Goal: Information Seeking & Learning: Compare options

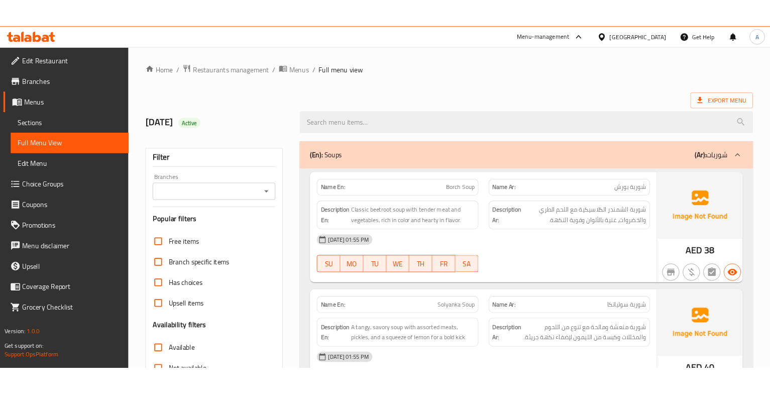
scroll to position [8583, 0]
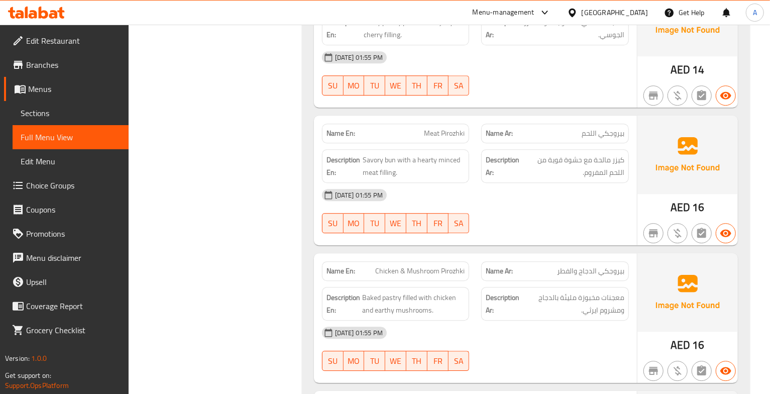
click at [619, 69] on div "[DATE] 01:55 PM" at bounding box center [475, 57] width 319 height 24
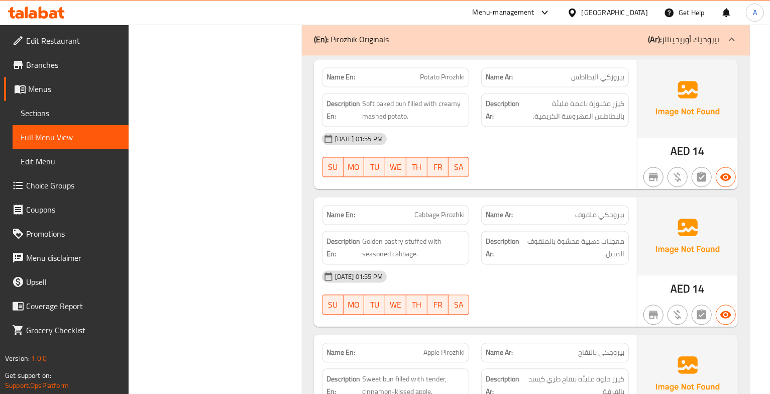
scroll to position [8092, 0]
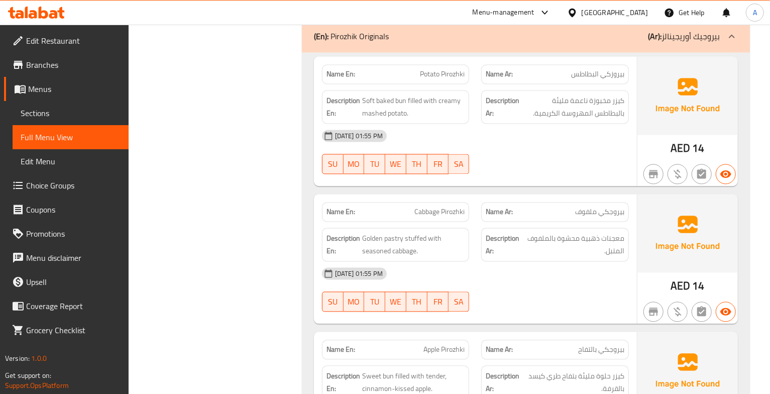
click at [609, 79] on span "بيروزكي البطاطس" at bounding box center [597, 74] width 53 height 11
click at [446, 79] on span "Potato Pirozhki" at bounding box center [442, 74] width 45 height 11
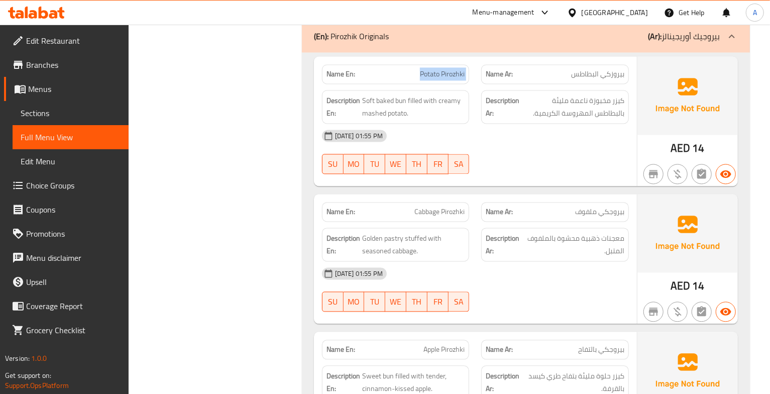
click at [446, 79] on span "Potato Pirozhki" at bounding box center [442, 74] width 45 height 11
click at [603, 119] on span "كيزر مخبوزة ناعمة مليئة بالبطاطس المهروسة الكريمية." at bounding box center [572, 106] width 103 height 25
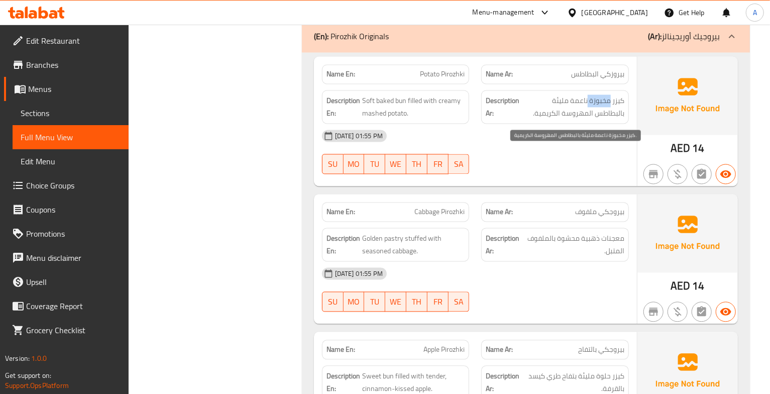
click at [603, 119] on span "كيزر مخبوزة ناعمة مليئة بالبطاطس المهروسة الكريمية." at bounding box center [572, 106] width 103 height 25
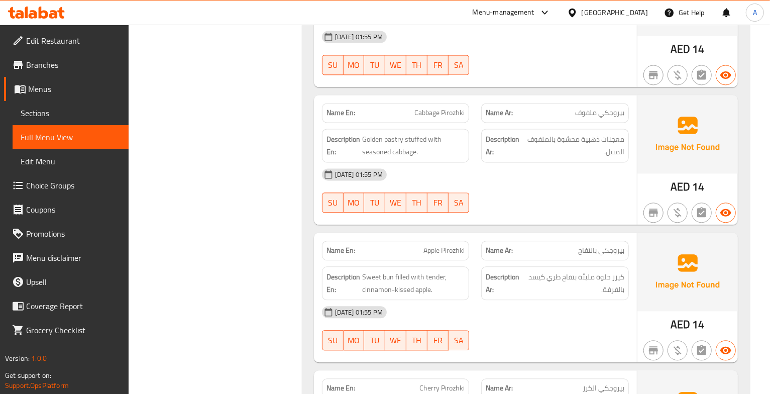
scroll to position [8192, 0]
click at [418, 117] on span "Cabbage Pirozhki" at bounding box center [439, 112] width 50 height 11
click at [605, 117] on span "بيروجكي ملفوف" at bounding box center [599, 112] width 49 height 11
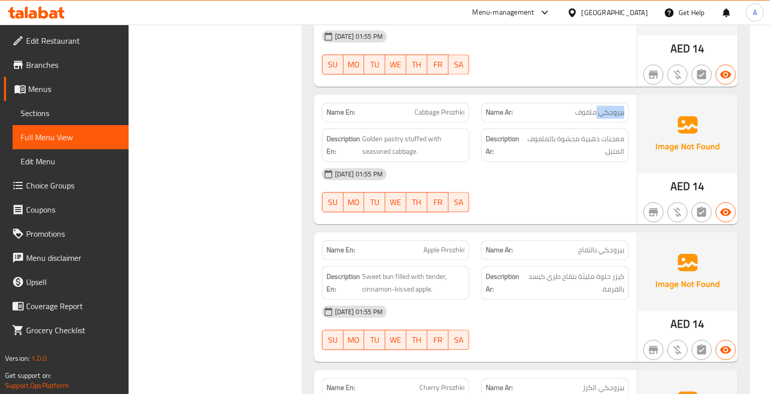
click at [605, 117] on span "بيروجكي ملفوف" at bounding box center [599, 112] width 49 height 11
click at [597, 157] on span "معجنات ذهبية محشوة بالملفوف المتبل." at bounding box center [574, 145] width 100 height 25
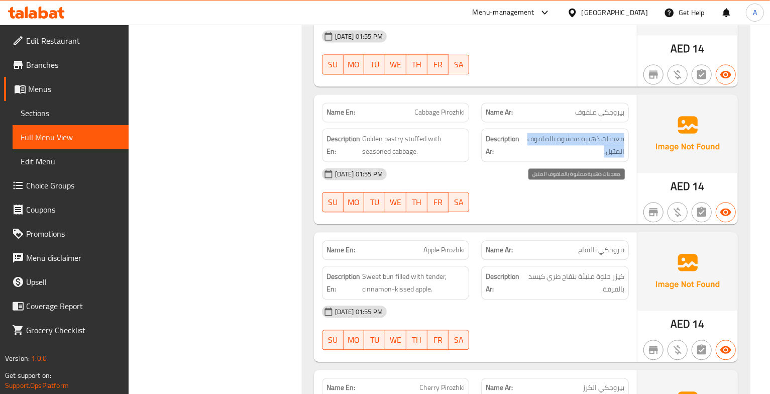
click at [597, 157] on span "معجنات ذهبية محشوة بالملفوف المتبل." at bounding box center [574, 145] width 100 height 25
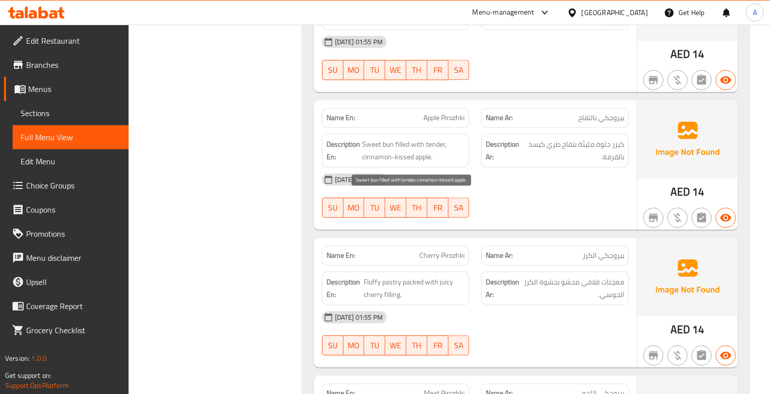
scroll to position [8324, 0]
click at [452, 123] on span "Apple Pirozhki" at bounding box center [443, 117] width 41 height 11
copy span "Apple Pirozhki"
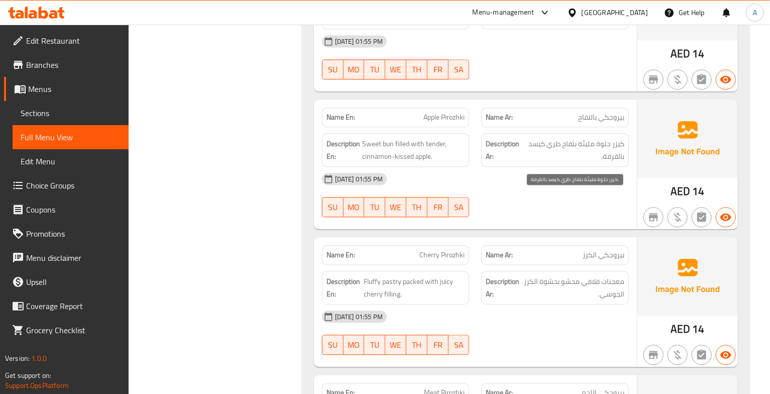
click at [608, 162] on span "كيزر حلوة مليئة بتفاح طري كيسد بالقرفة." at bounding box center [574, 150] width 100 height 25
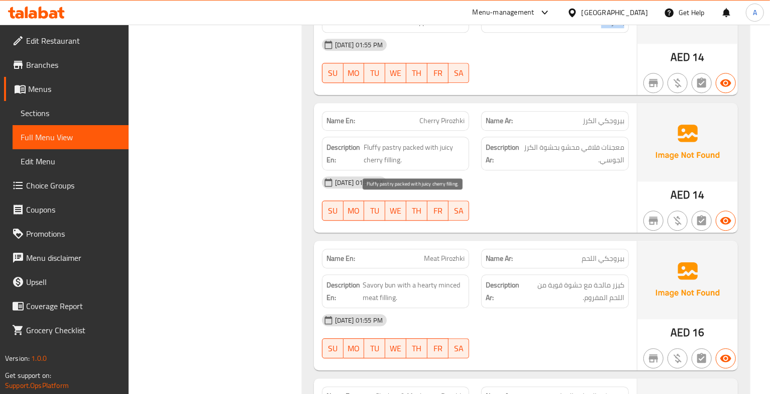
scroll to position [8459, 0]
click at [442, 126] on span "Cherry Pirozhki" at bounding box center [441, 120] width 45 height 11
click at [599, 126] on span "بيروجكي الكرز" at bounding box center [603, 120] width 42 height 11
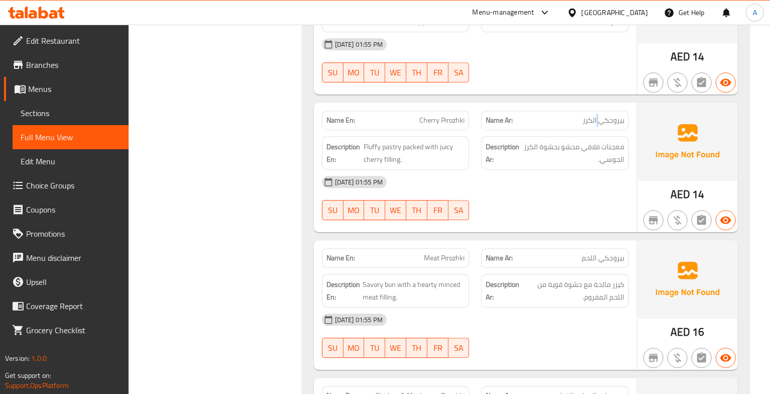
click at [599, 126] on span "بيروجكي الكرز" at bounding box center [603, 120] width 42 height 11
click at [610, 165] on span "معجنات فلافي محشو بحشوة الكرز الجوسي." at bounding box center [573, 153] width 102 height 25
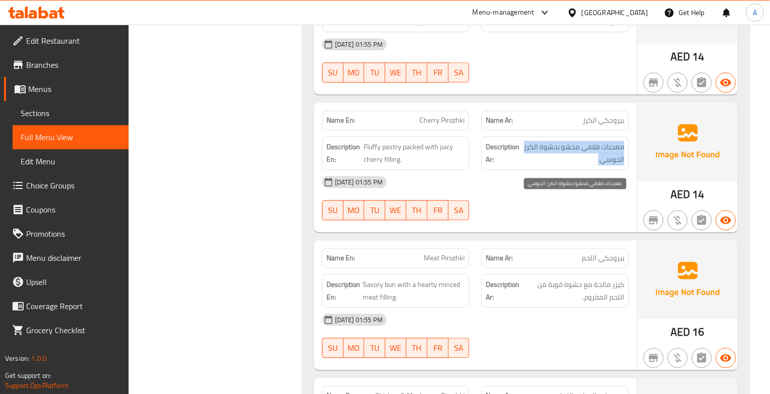
click at [610, 165] on span "معجنات فلافي محشو بحشوة الكرز الجوسي." at bounding box center [573, 153] width 102 height 25
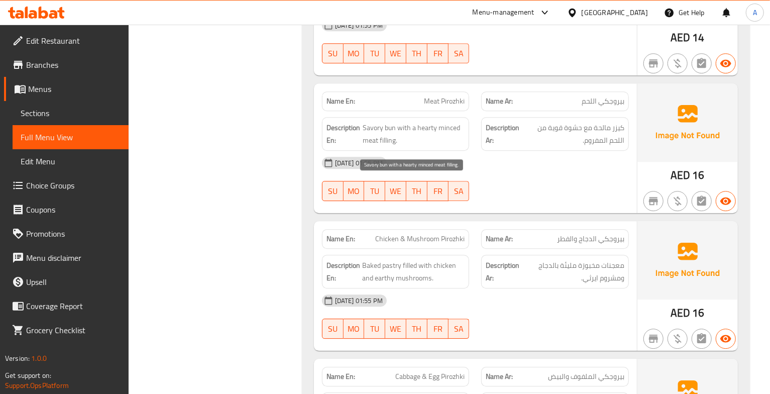
scroll to position [8617, 0]
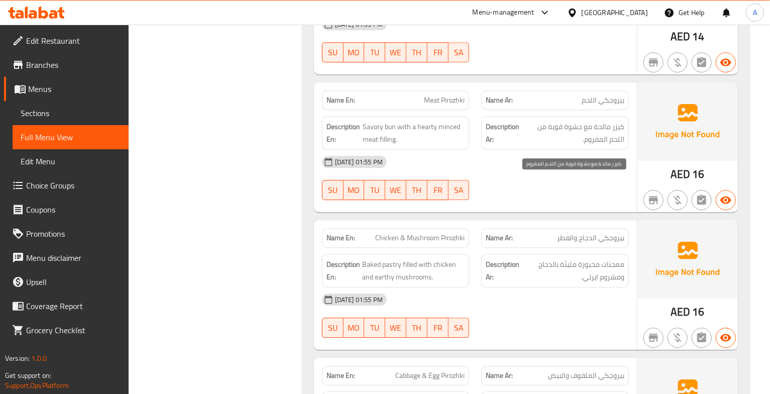
click at [608, 145] on span "كيزر مالحة مع حشوة قوية من اللحم المفروم." at bounding box center [573, 133] width 102 height 25
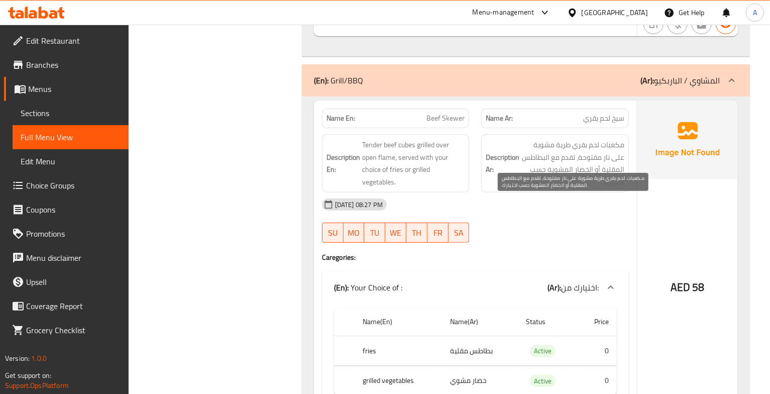
scroll to position [9344, 0]
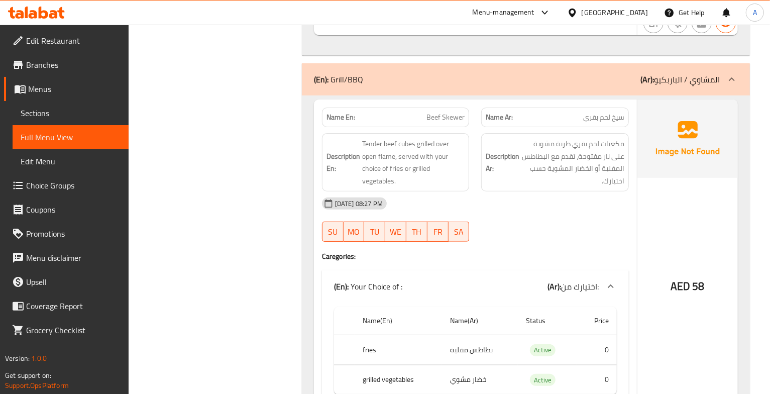
click at [593, 123] on span "سيخ لحم بقري" at bounding box center [603, 117] width 41 height 11
click at [456, 123] on span "Beef Skewer" at bounding box center [445, 117] width 38 height 11
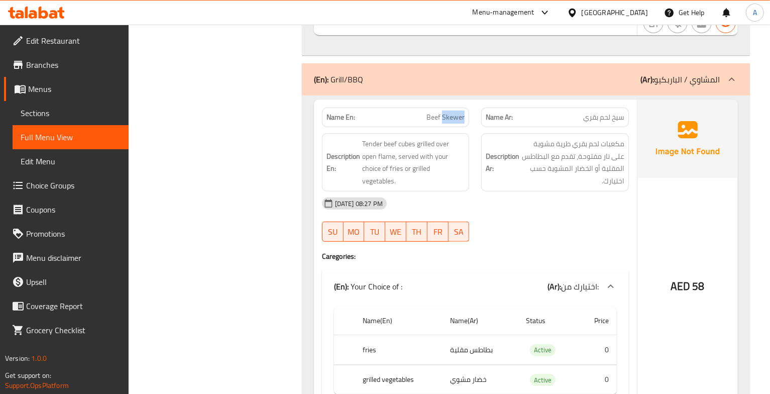
click at [456, 123] on span "Beef Skewer" at bounding box center [445, 117] width 38 height 11
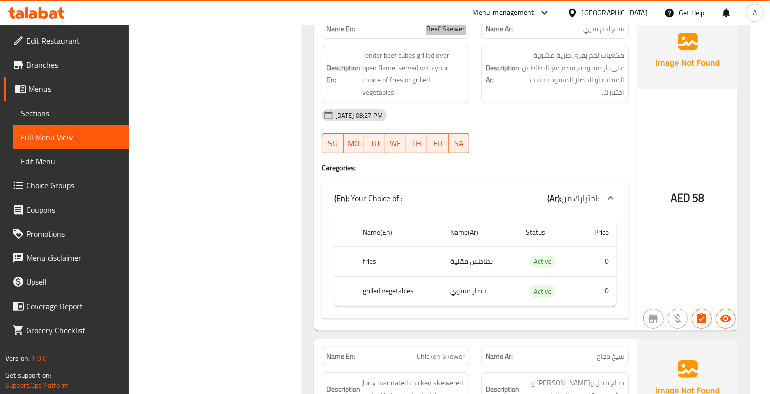
scroll to position [9433, 0]
click at [446, 34] on span "Beef Skewer" at bounding box center [445, 28] width 38 height 11
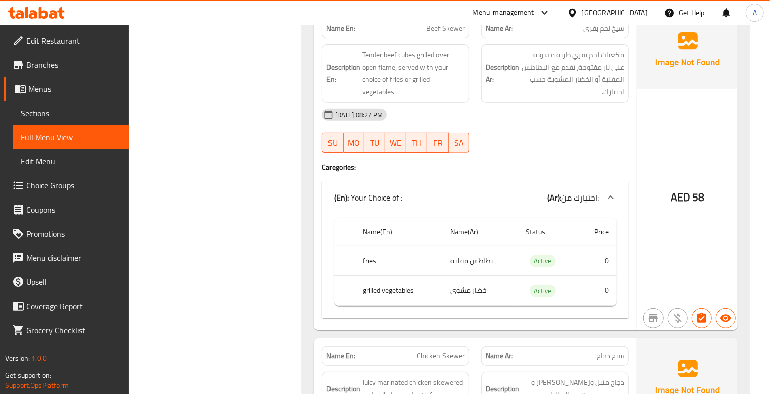
click at [562, 159] on div "[DATE] 08:27 PM SU MO TU WE TH FR SA" at bounding box center [475, 130] width 319 height 56
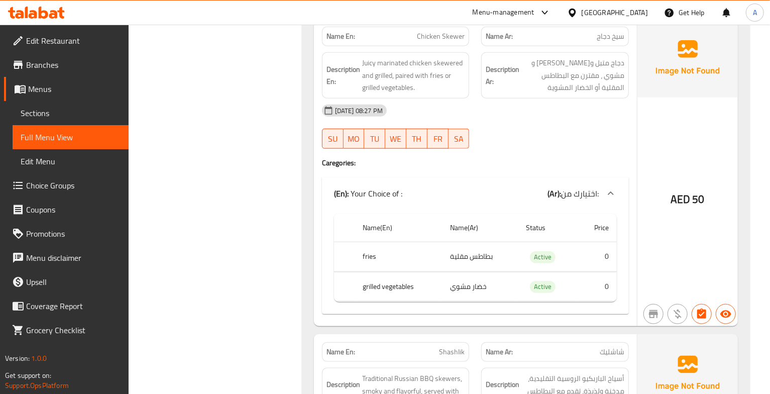
scroll to position [9753, 0]
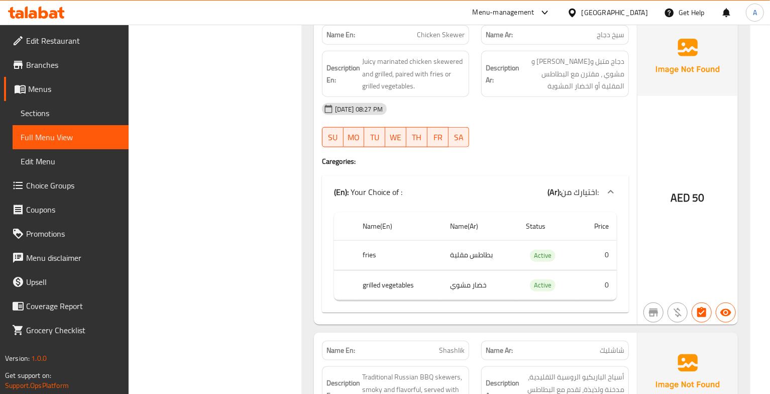
click at [442, 40] on span "Chicken Skewer" at bounding box center [441, 35] width 48 height 11
copy span "Chicken Skewer"
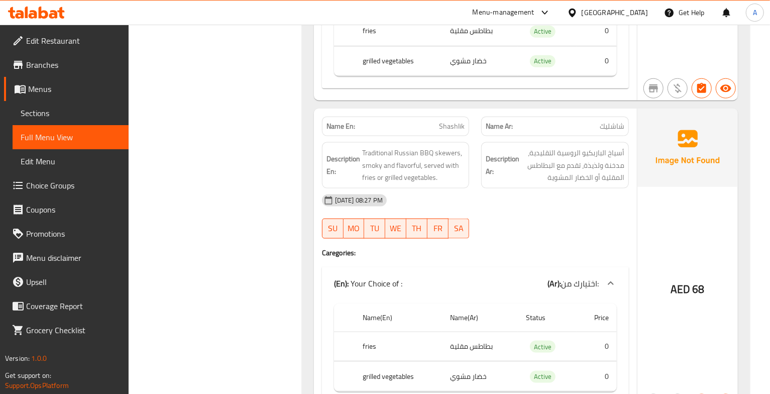
scroll to position [9978, 0]
click at [453, 131] on span "Shashlik" at bounding box center [452, 125] width 26 height 11
copy span "Shashlik"
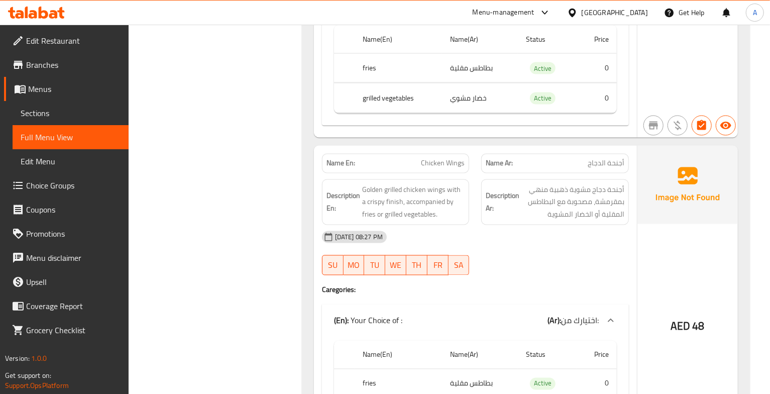
scroll to position [10256, 0]
click at [446, 168] on span "Chicken Wings" at bounding box center [443, 163] width 44 height 11
copy span "Chicken Wings"
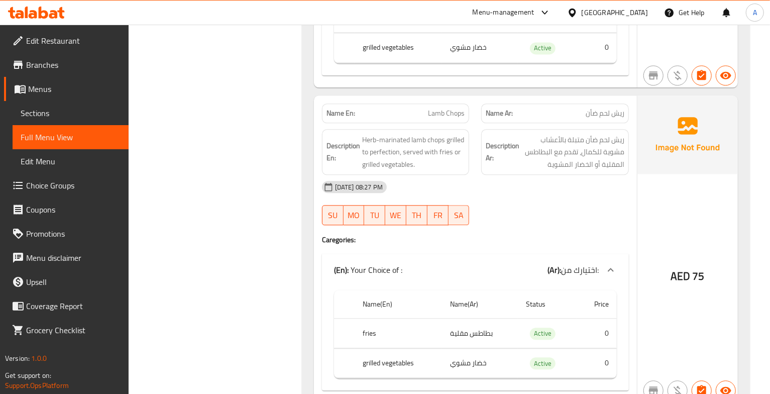
scroll to position [10595, 0]
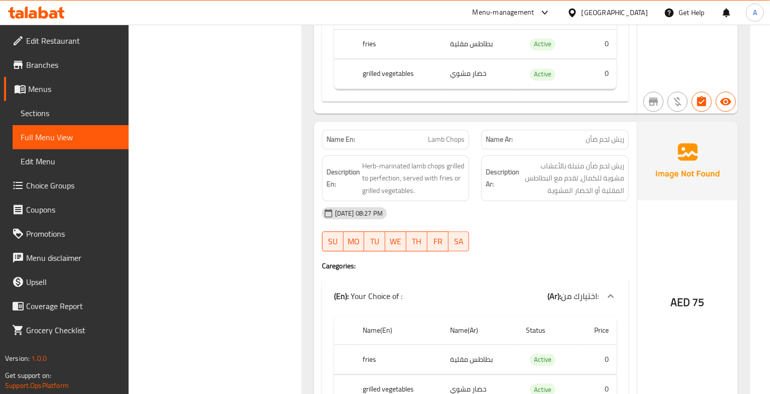
click at [447, 145] on span "Lamb Chops" at bounding box center [446, 139] width 37 height 11
copy span "Lamb Chops"
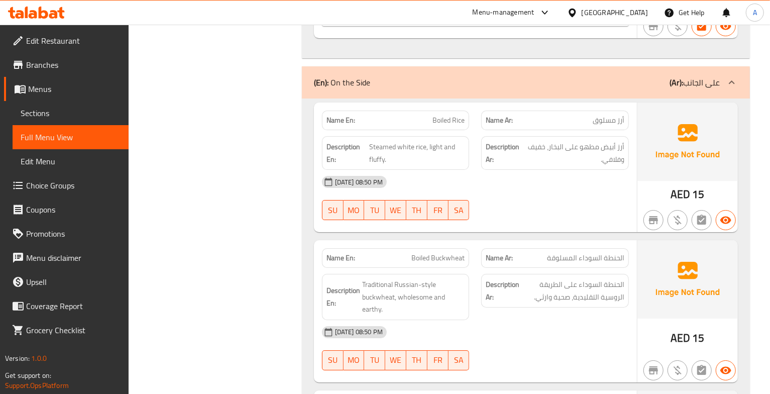
scroll to position [11301, 0]
click at [400, 193] on div "[DATE] 08:50 PM" at bounding box center [475, 181] width 319 height 24
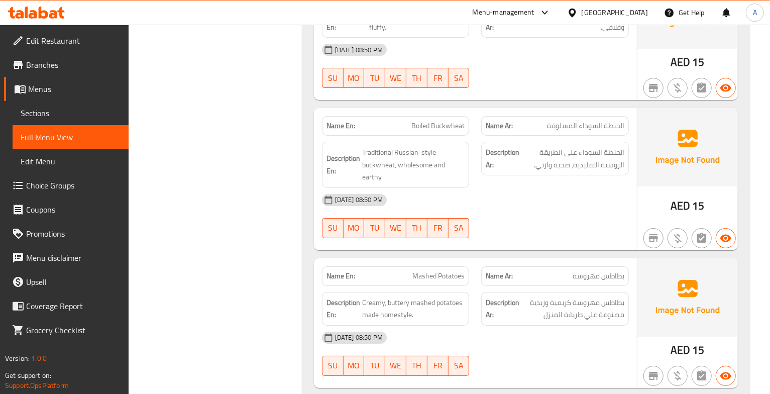
scroll to position [11434, 0]
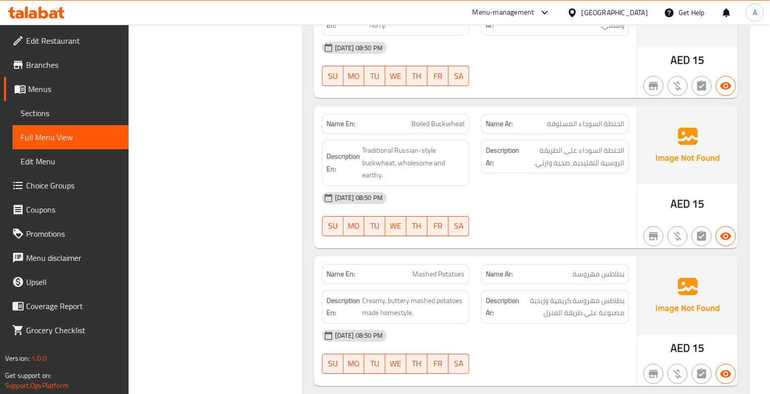
click at [591, 134] on div "Name Ar: الحنطة السوداء المسلوقة" at bounding box center [555, 124] width 148 height 20
click at [606, 169] on span "الحنطة السوداء على الطريقة الروسية التقليدية، صحية وارثي." at bounding box center [572, 156] width 103 height 25
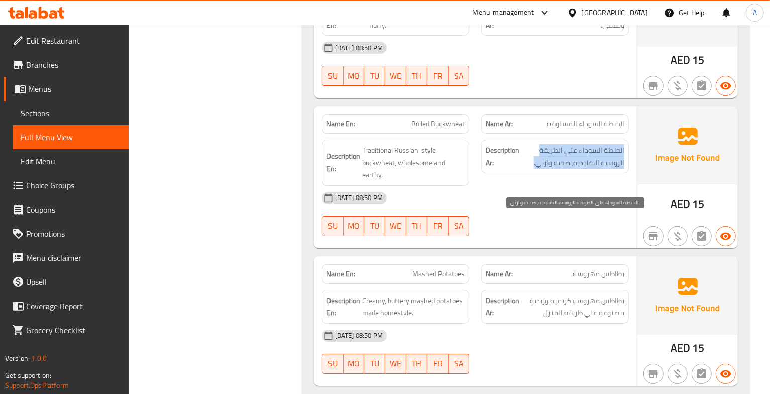
click at [606, 169] on span "الحنطة السوداء على الطريقة الروسية التقليدية، صحية وارثي." at bounding box center [572, 156] width 103 height 25
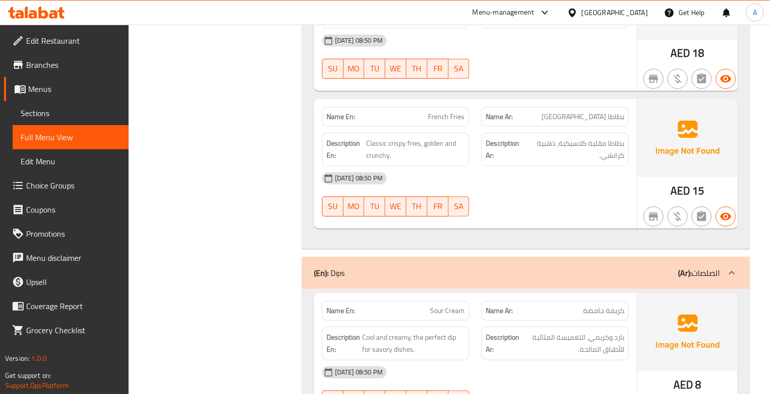
scroll to position [11880, 0]
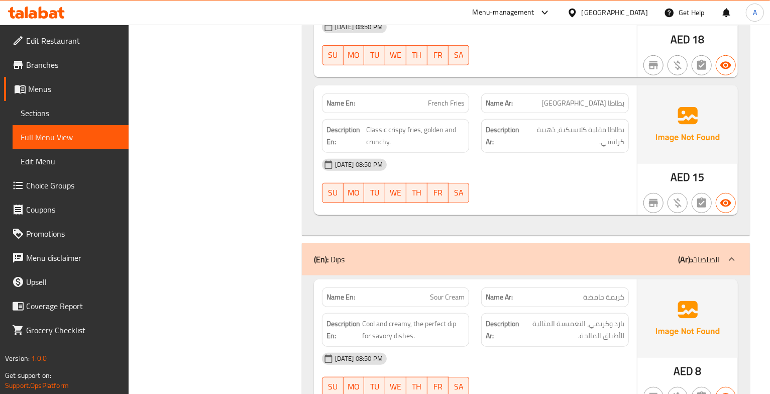
click at [450, 108] on span "French Fries" at bounding box center [446, 103] width 37 height 11
copy span "French Fries"
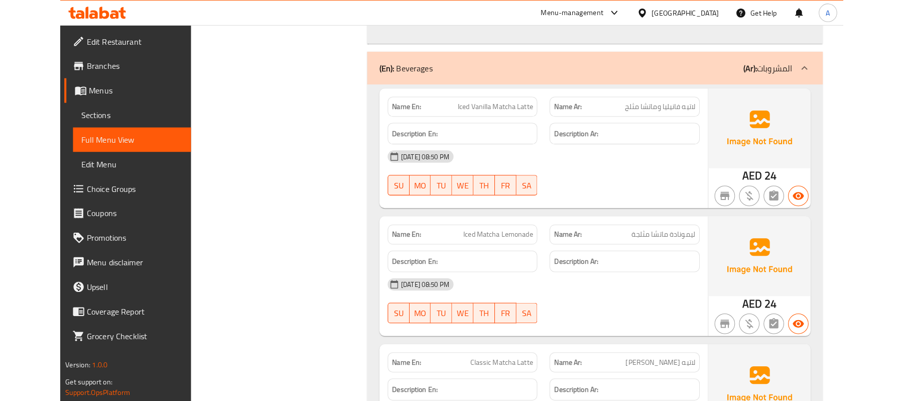
scroll to position [12817, 0]
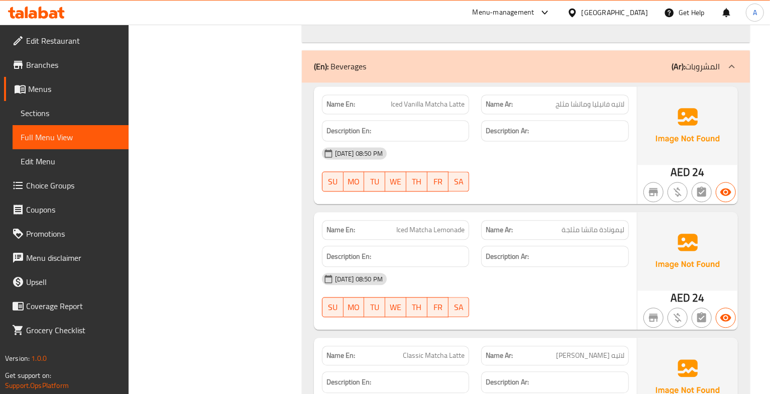
click at [431, 165] on div "[DATE] 08:50 PM" at bounding box center [475, 153] width 319 height 24
click at [424, 165] on div "[DATE] 08:50 PM" at bounding box center [475, 153] width 319 height 24
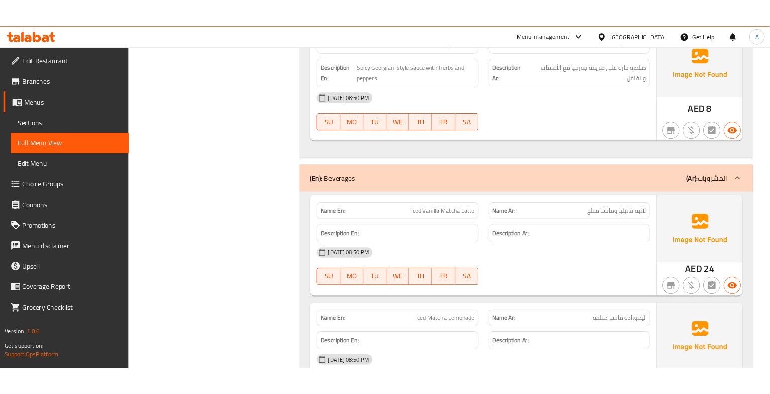
scroll to position [12412, 0]
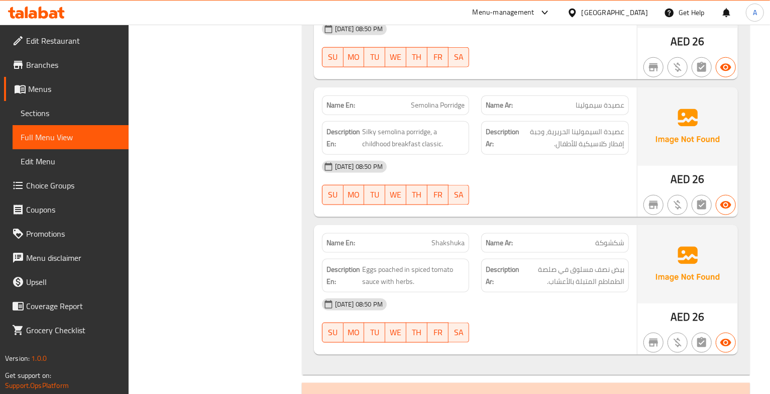
scroll to position [14565, 0]
